Goal: Check status: Check status

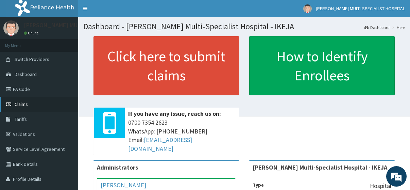
click at [34, 102] on link "Claims" at bounding box center [39, 104] width 78 height 15
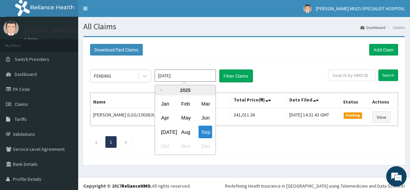
click at [193, 76] on input "[DATE]" at bounding box center [185, 75] width 61 height 12
click at [186, 136] on div "Aug" at bounding box center [186, 132] width 14 height 13
type input "[DATE]"
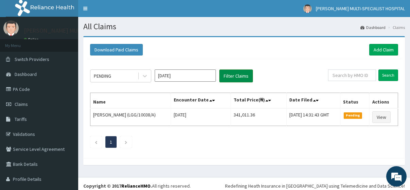
click at [237, 77] on button "Filter Claims" at bounding box center [237, 75] width 34 height 13
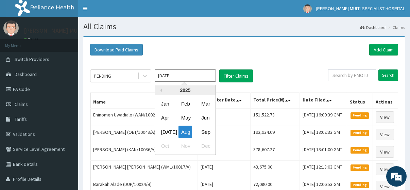
click at [183, 76] on input "[DATE]" at bounding box center [185, 75] width 61 height 12
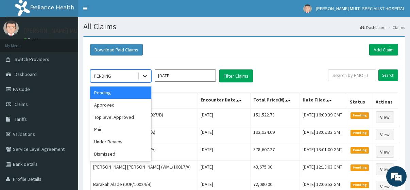
click at [145, 71] on div at bounding box center [145, 76] width 12 height 12
click at [116, 129] on div "Paid" at bounding box center [120, 129] width 61 height 12
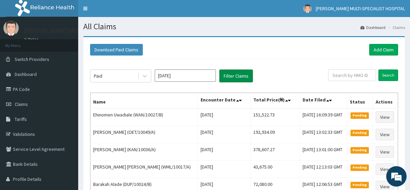
click at [222, 78] on button "Filter Claims" at bounding box center [237, 75] width 34 height 13
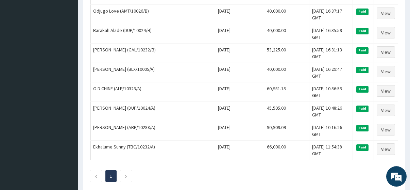
scroll to position [550, 0]
